Goal: Transaction & Acquisition: Purchase product/service

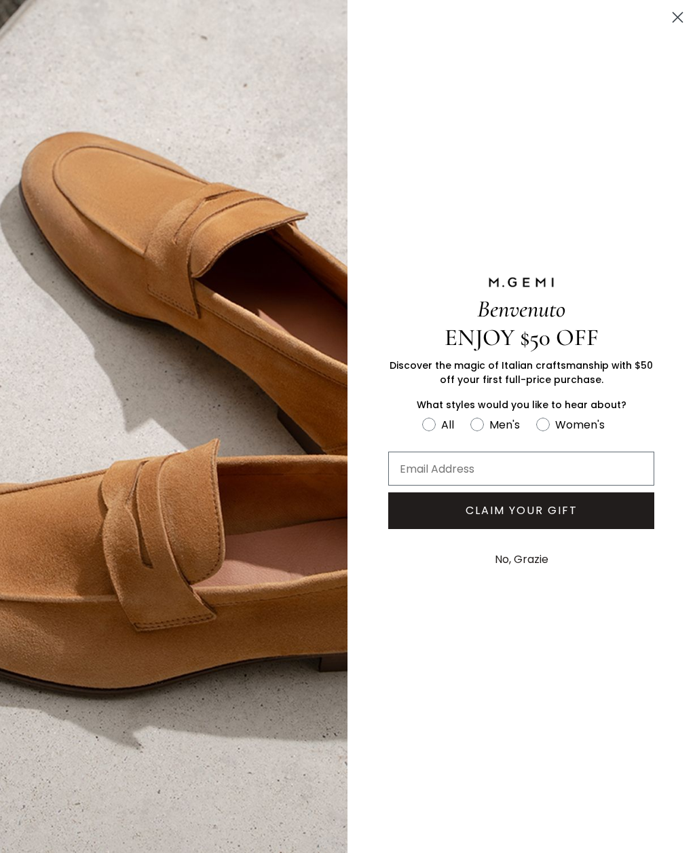
click at [547, 477] on input "Email Address" at bounding box center [521, 469] width 266 height 34
type input "[EMAIL_ADDRESS][PERSON_NAME][PERSON_NAME][DOMAIN_NAME]"
click at [549, 519] on button "CLAIM YOUR GIFT" at bounding box center [521, 510] width 266 height 37
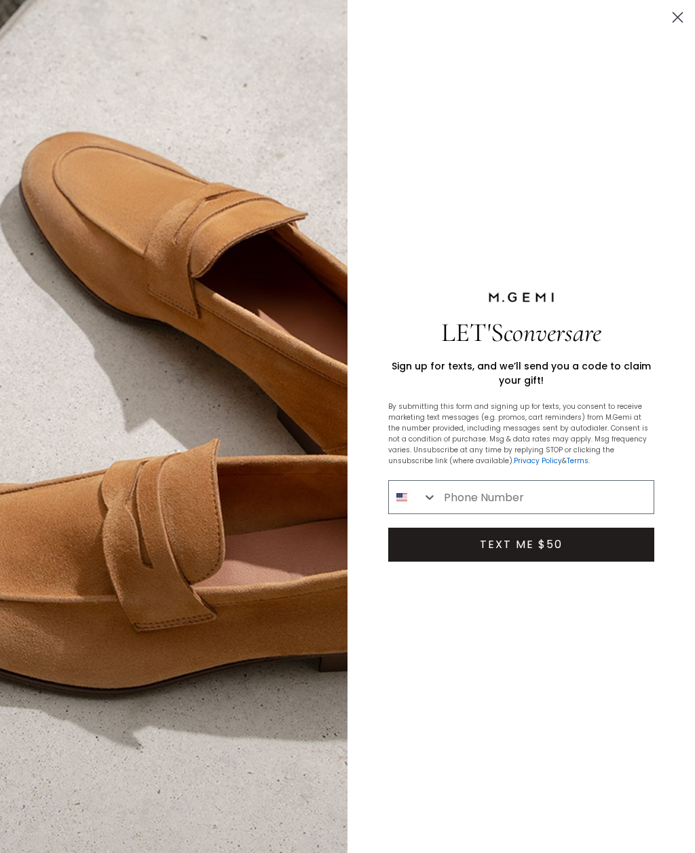
type input "[PHONE_NUMBER]"
click at [462, 551] on button "TEXT ME $50" at bounding box center [521, 545] width 266 height 34
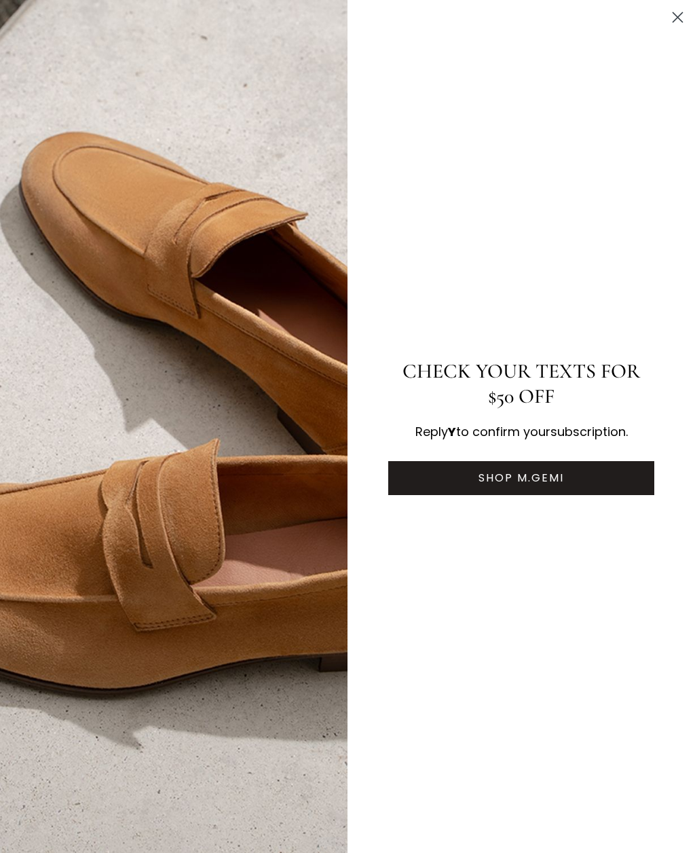
click at [668, 18] on circle "Close dialog" at bounding box center [678, 17] width 22 height 22
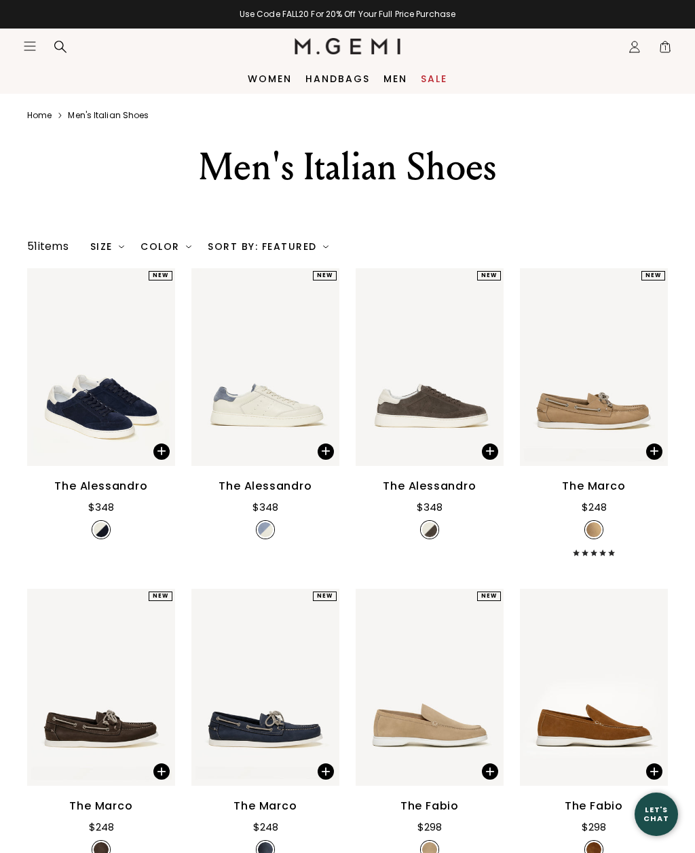
click at [663, 43] on span "1" at bounding box center [666, 50] width 14 height 14
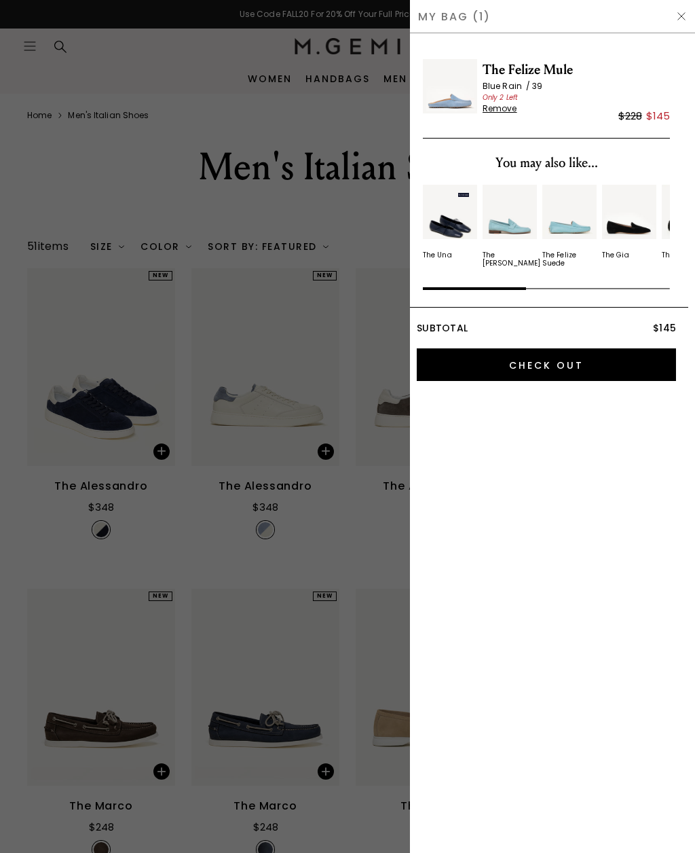
click at [553, 367] on input "Check Out" at bounding box center [546, 364] width 259 height 33
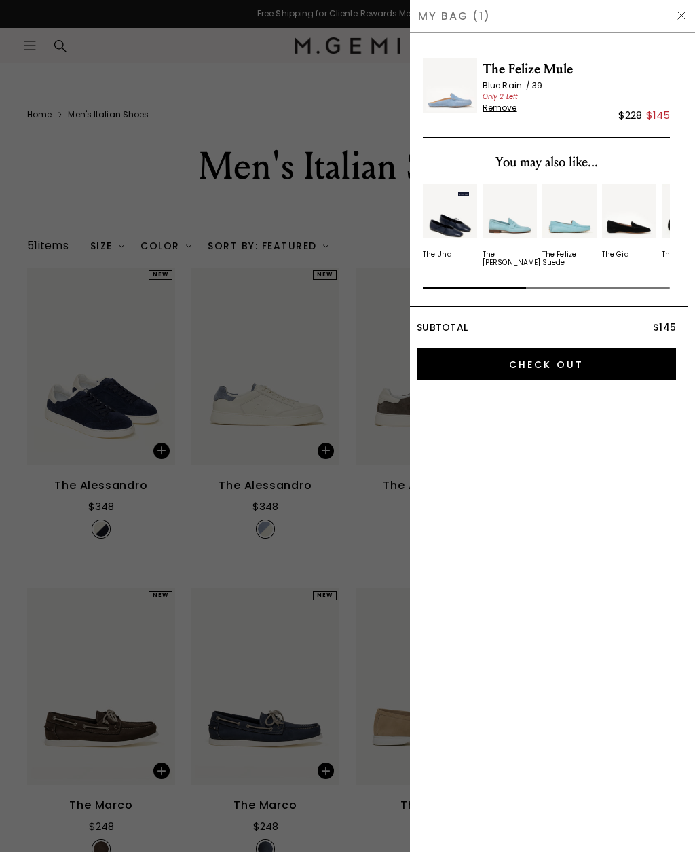
click at [500, 107] on span "Remove" at bounding box center [500, 108] width 35 height 11
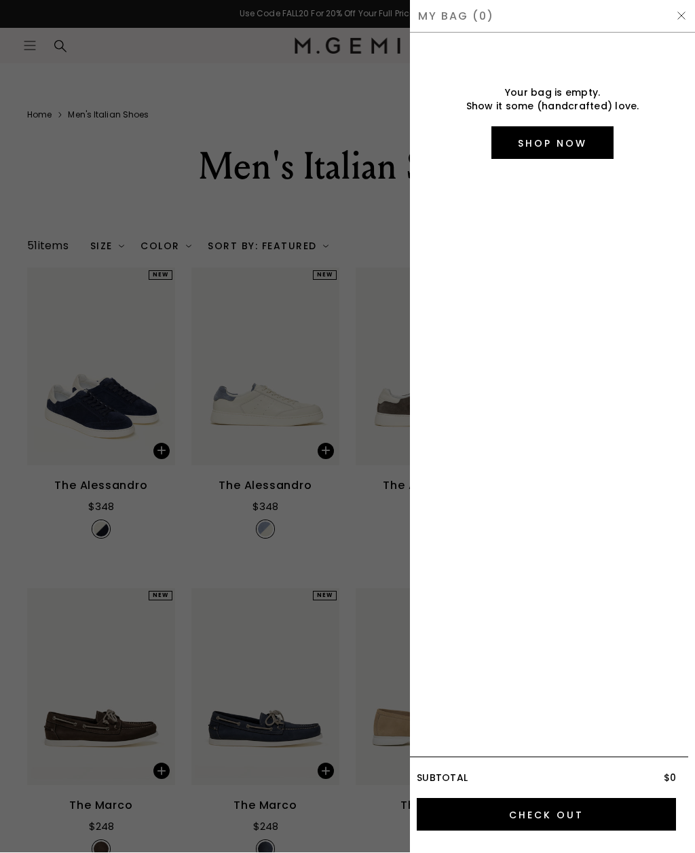
click at [348, 238] on div at bounding box center [347, 426] width 695 height 853
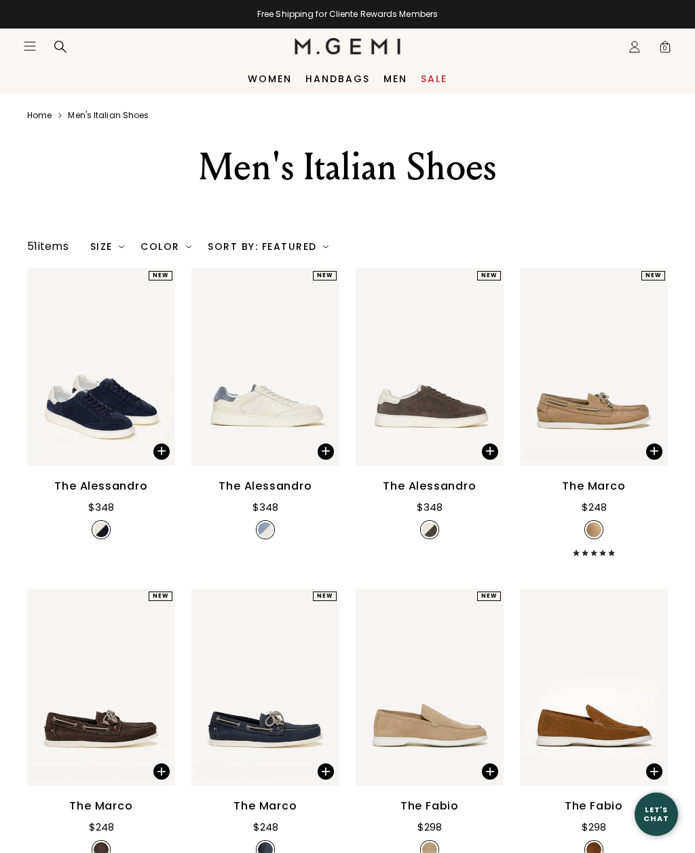
click at [270, 77] on link "Women" at bounding box center [270, 78] width 44 height 11
